Goal: Task Accomplishment & Management: Complete application form

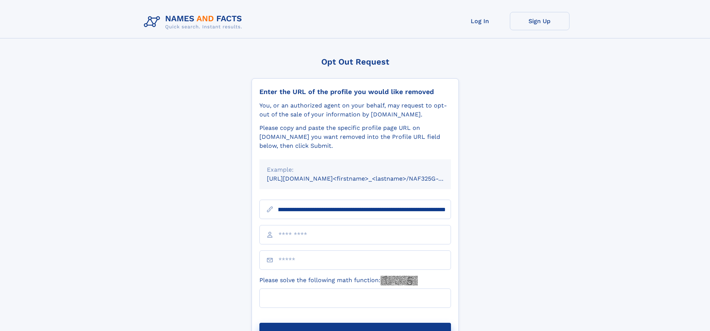
scroll to position [0, 87]
type input "**********"
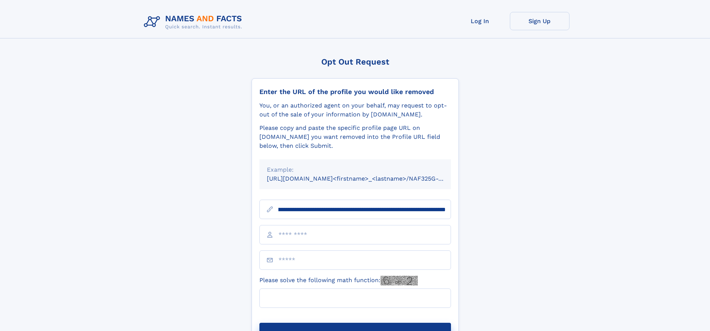
scroll to position [0, 87]
type input "**********"
